Goal: Transaction & Acquisition: Purchase product/service

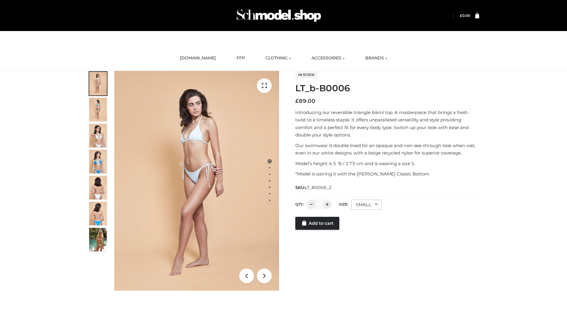
click at [318, 230] on link "Add to cart" at bounding box center [317, 223] width 44 height 13
